Goal: Find specific page/section: Find specific page/section

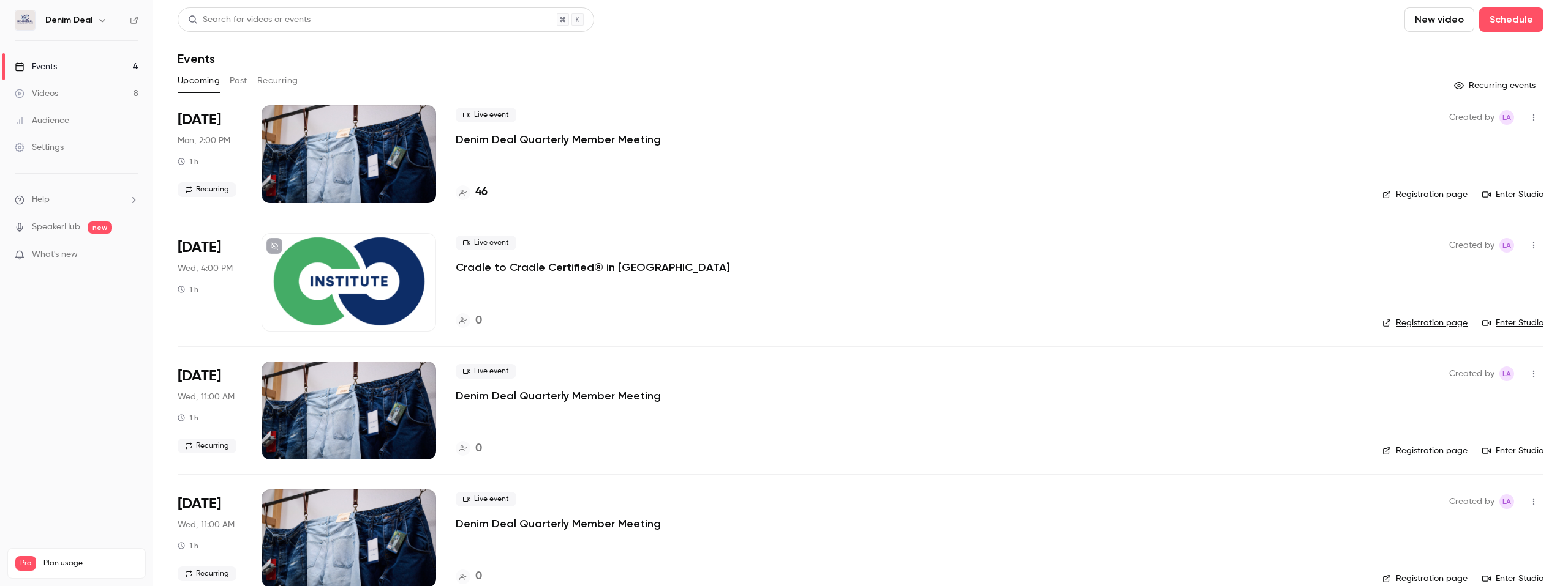
click at [299, 148] on div at bounding box center [349, 154] width 175 height 98
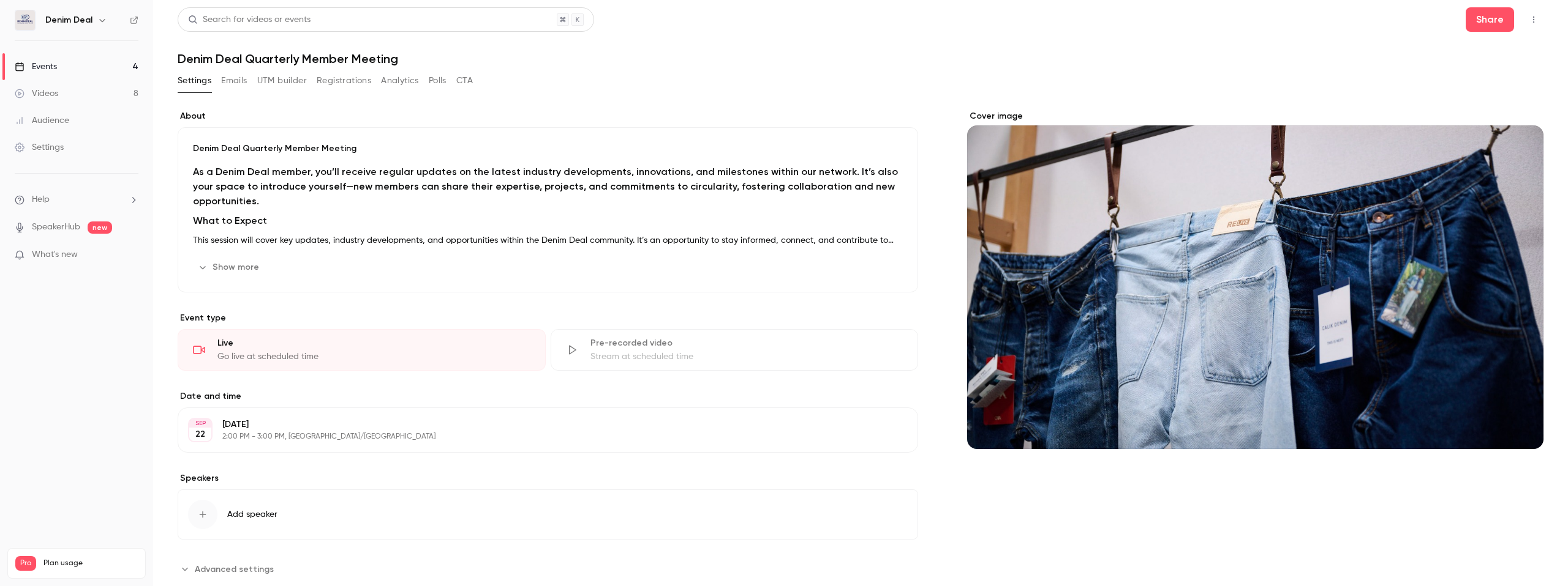
click at [1532, 26] on button "button" at bounding box center [1534, 19] width 19 height 19
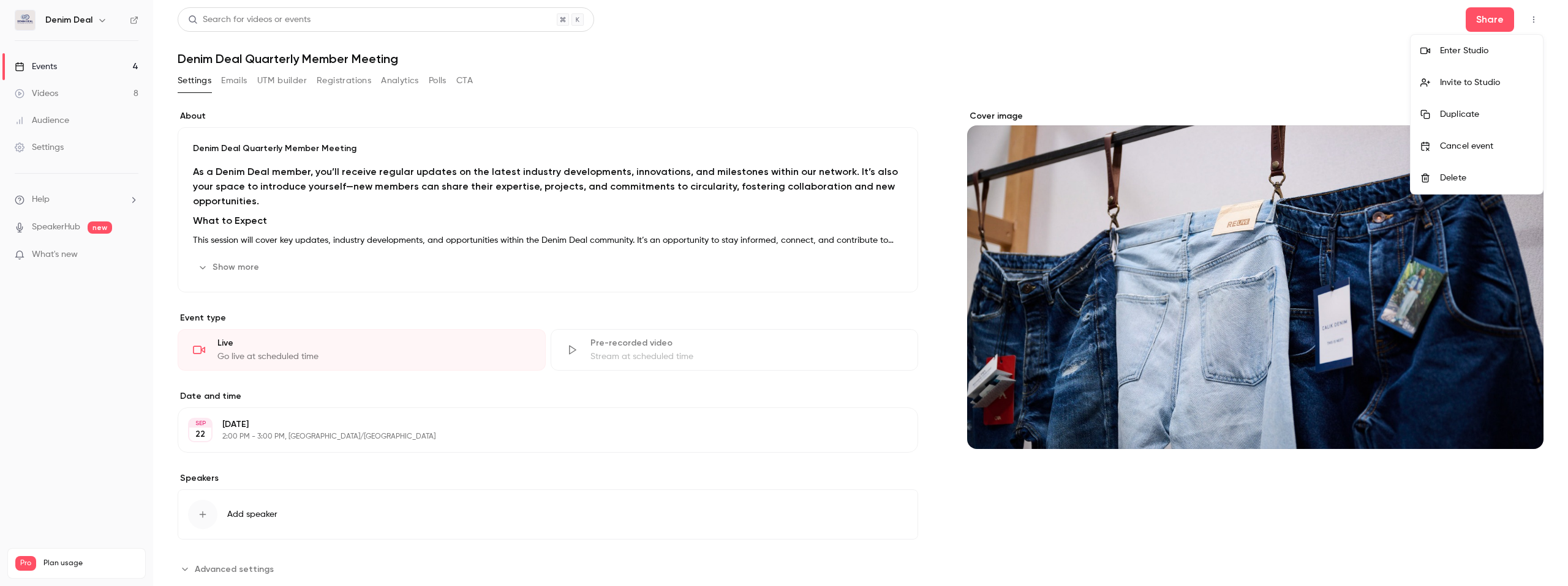
click at [1470, 51] on div "Enter Studio" at bounding box center [1486, 51] width 93 height 12
